Goal: Find specific page/section: Find specific page/section

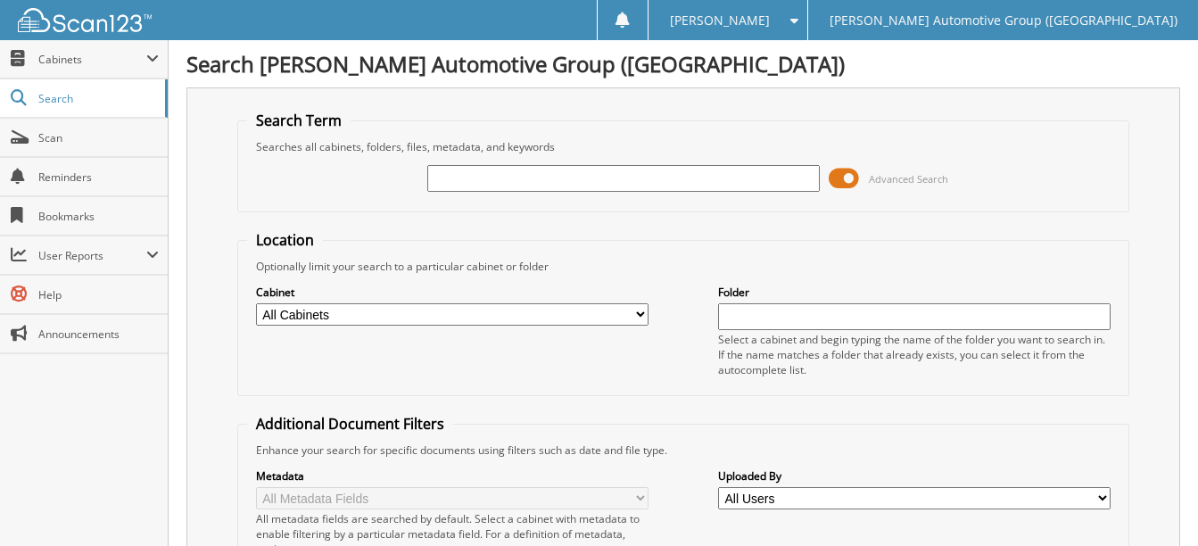
click at [516, 182] on input "text" at bounding box center [623, 178] width 392 height 27
paste input "[US_VEHICLE_IDENTIFICATION_NUMBER]"
type input "[US_VEHICLE_IDENTIFICATION_NUMBER]"
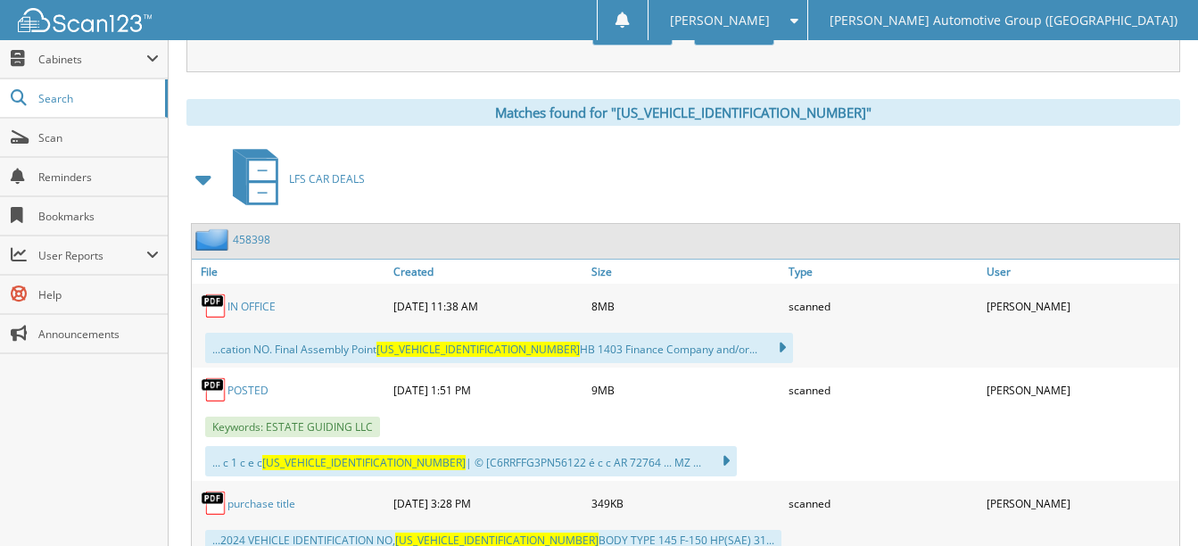
scroll to position [778, 0]
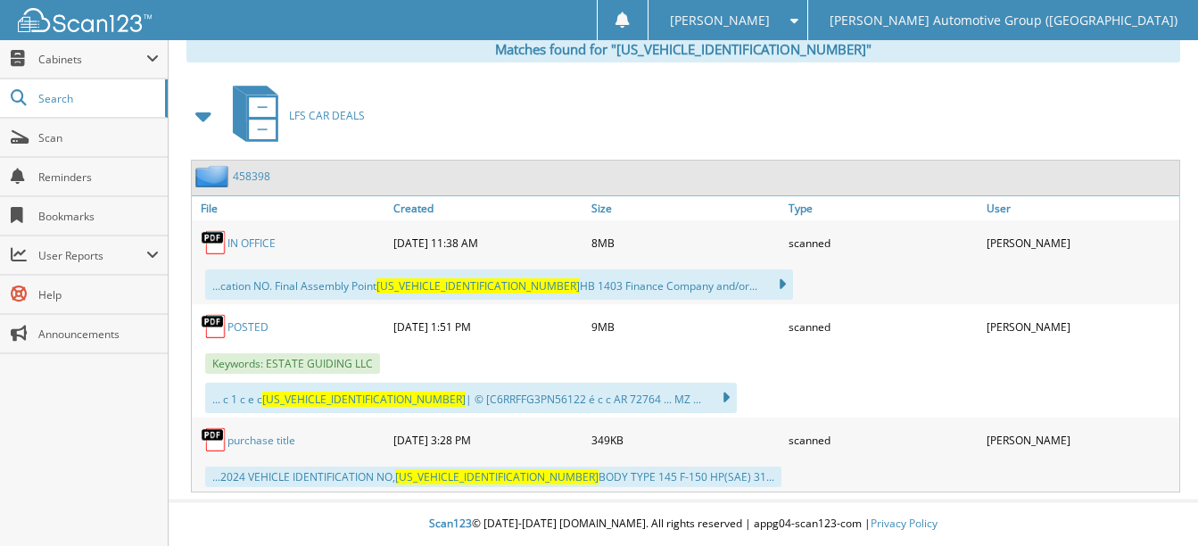
click at [237, 332] on link "POSTED" at bounding box center [247, 326] width 41 height 15
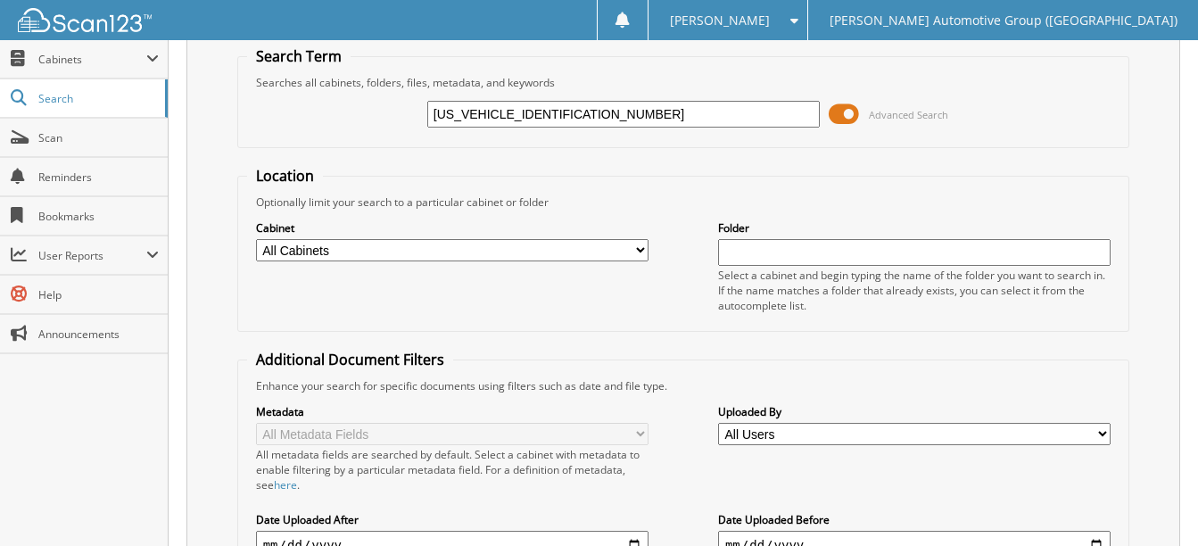
scroll to position [0, 0]
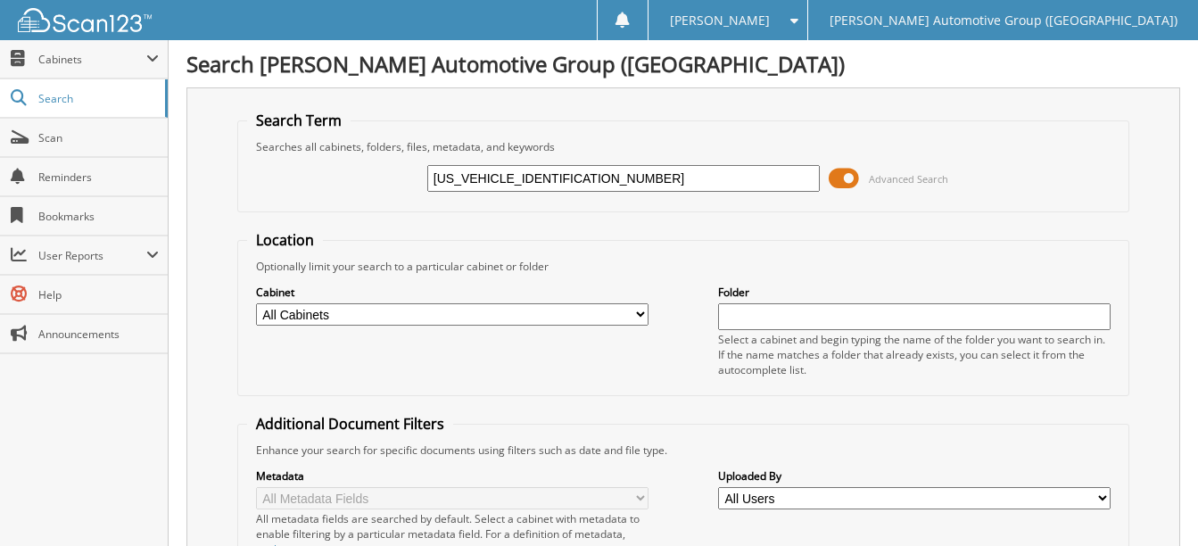
click at [572, 175] on input "1FTFW5LD1RFB27063" at bounding box center [623, 178] width 392 height 27
paste input "MDE7BH5RLB40521"
type input "[US_VEHICLE_IDENTIFICATION_NUMBER]"
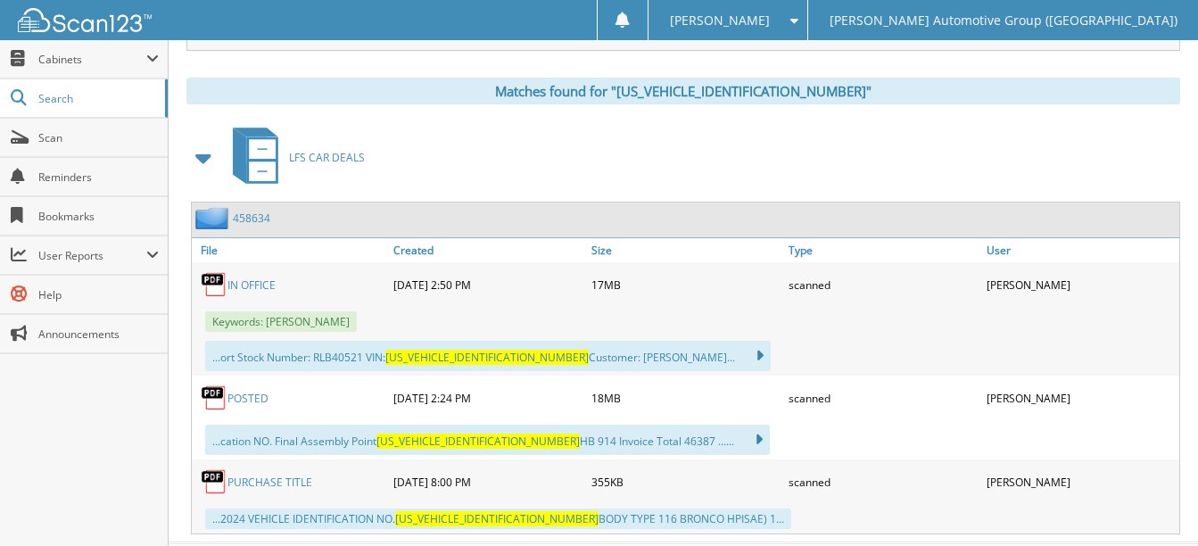
scroll to position [778, 0]
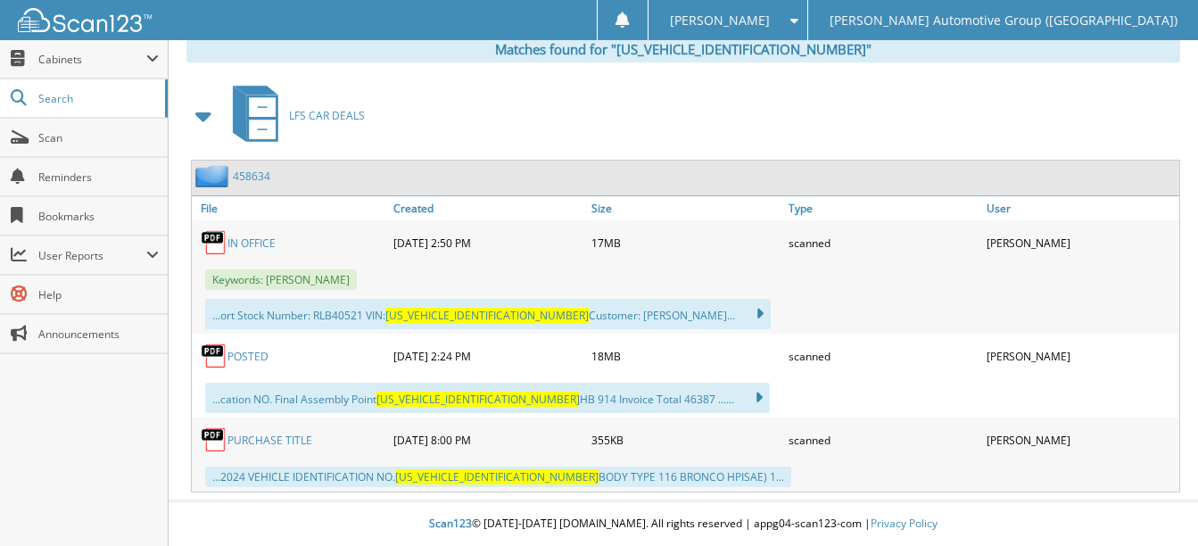
click at [249, 359] on link "POSTED" at bounding box center [247, 356] width 41 height 15
